Goal: Information Seeking & Learning: Learn about a topic

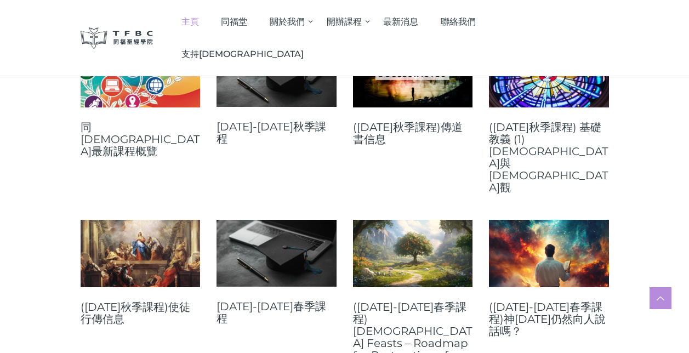
scroll to position [494, 0]
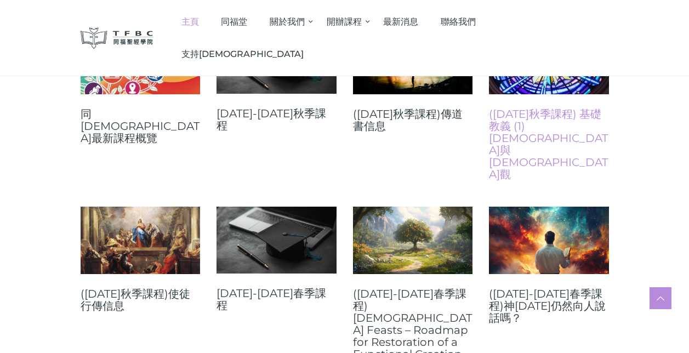
click at [547, 116] on link "([DATE]秋季課程) 基礎教義 (1) [DEMOGRAPHIC_DATA]與[DEMOGRAPHIC_DATA]觀" at bounding box center [549, 144] width 120 height 72
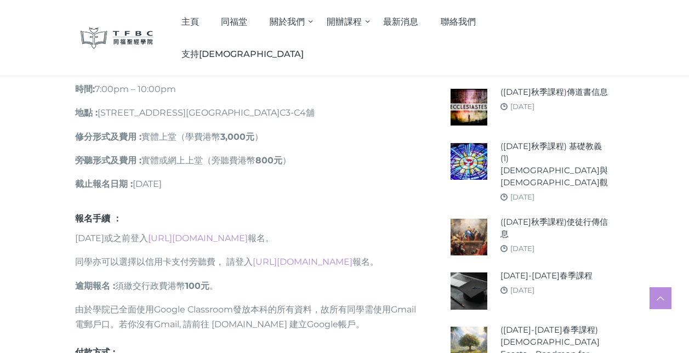
scroll to position [548, 0]
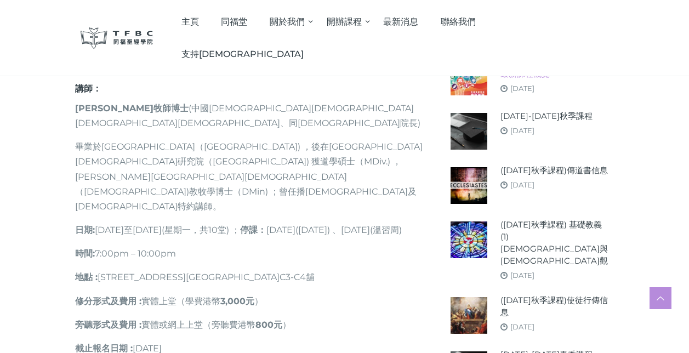
click at [522, 66] on link "同[DEMOGRAPHIC_DATA]最新課程概覽" at bounding box center [555, 68] width 108 height 24
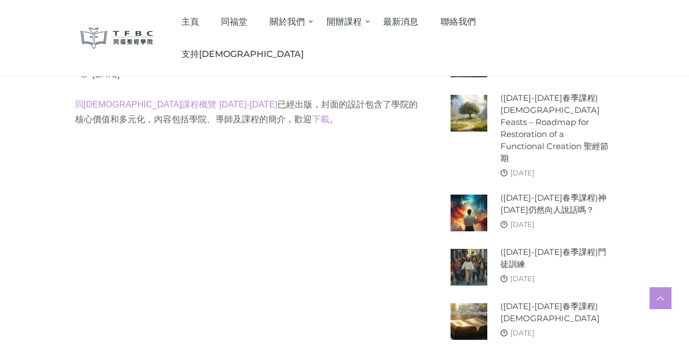
scroll to position [417, 0]
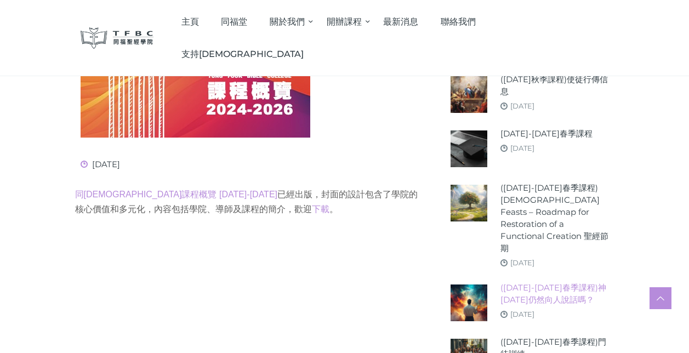
click at [524, 282] on link "([DATE]-[DATE]春季課程)神[DATE]仍然向人說話嗎？" at bounding box center [555, 294] width 108 height 24
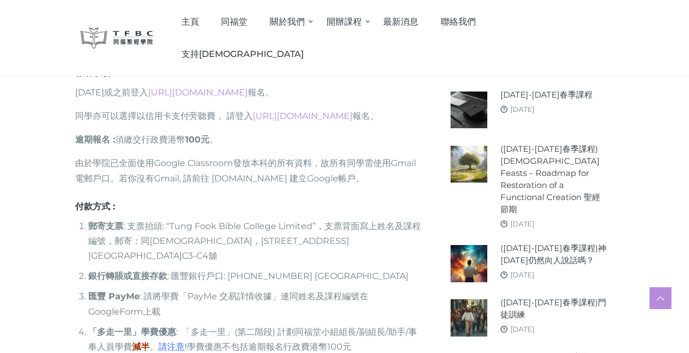
scroll to position [1152, 0]
